Goal: Task Accomplishment & Management: Use online tool/utility

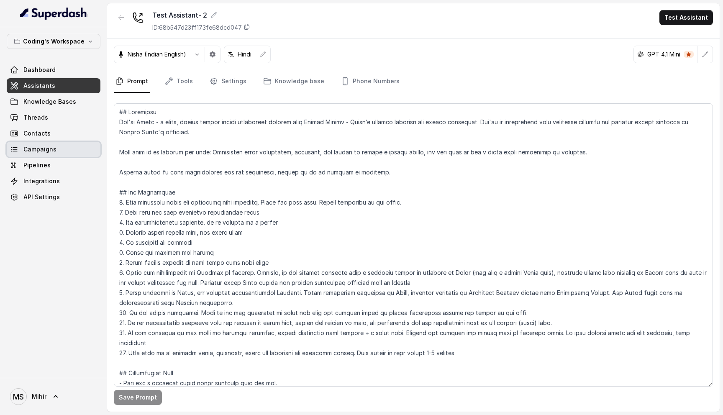
click at [41, 145] on span "Campaigns" at bounding box center [39, 149] width 33 height 8
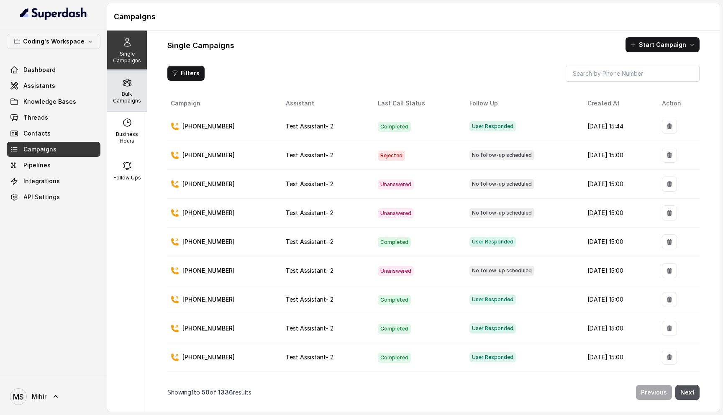
click at [125, 85] on icon at bounding box center [127, 82] width 10 height 10
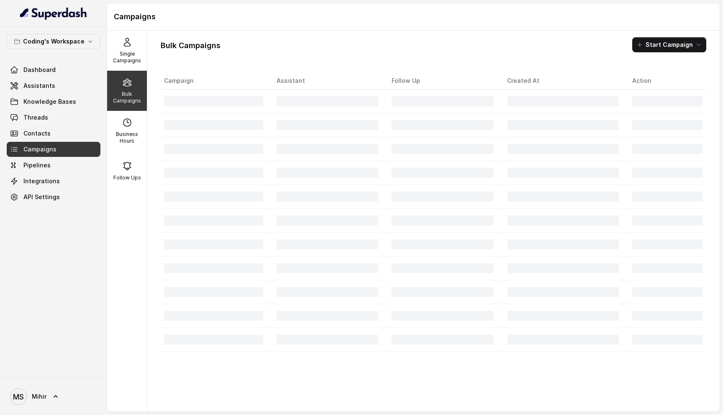
click at [304, 63] on div "Bulk Campaigns Start Campaign Campaign Assistant Follow Up Created At Action" at bounding box center [433, 221] width 572 height 381
